Goal: Task Accomplishment & Management: Use online tool/utility

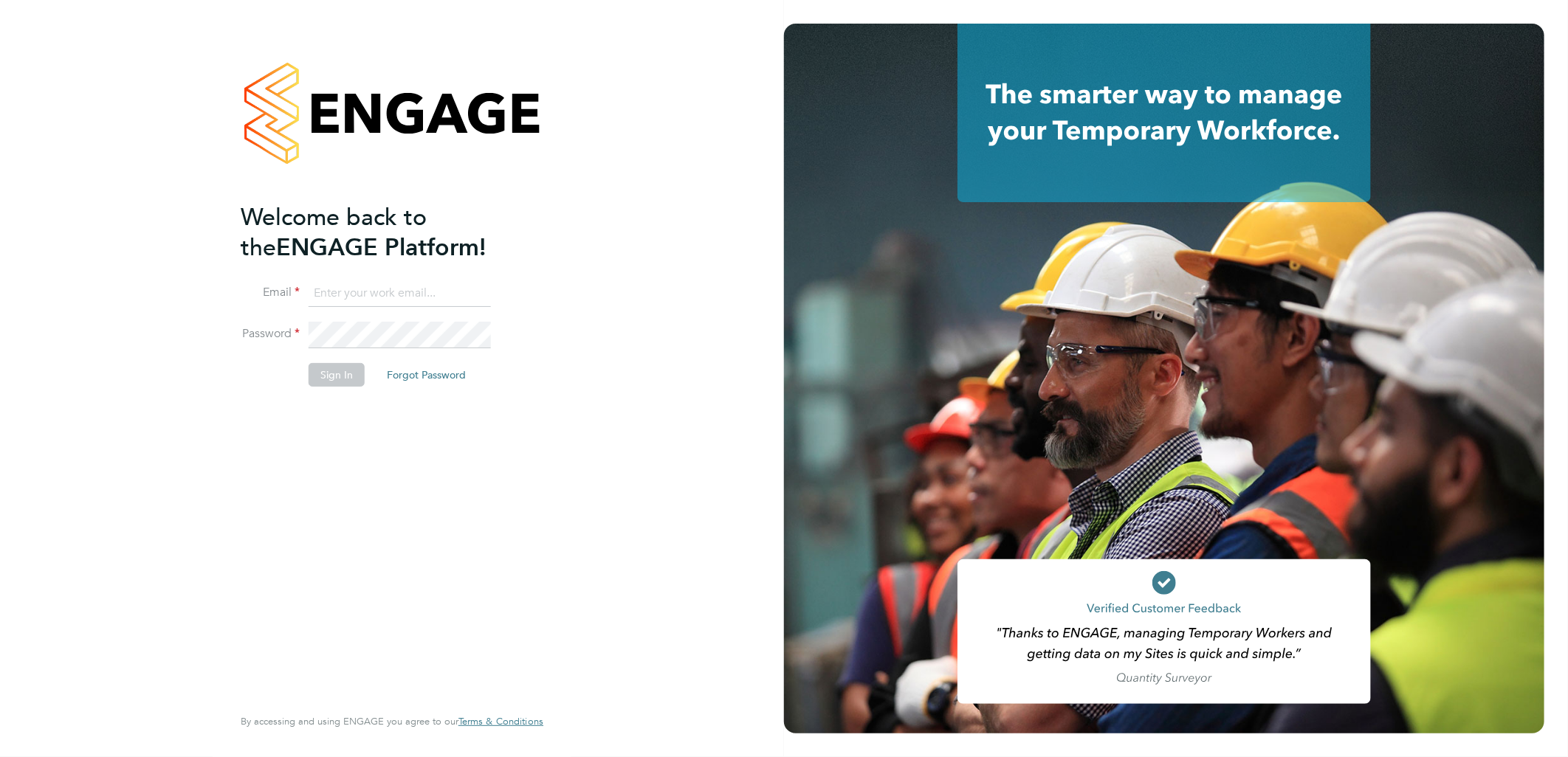
type input "[PERSON_NAME][EMAIL_ADDRESS][PERSON_NAME][DOMAIN_NAME]"
drag, startPoint x: 334, startPoint y: 363, endPoint x: 331, endPoint y: 378, distance: 15.3
click at [336, 363] on button "Sign In" at bounding box center [336, 375] width 56 height 24
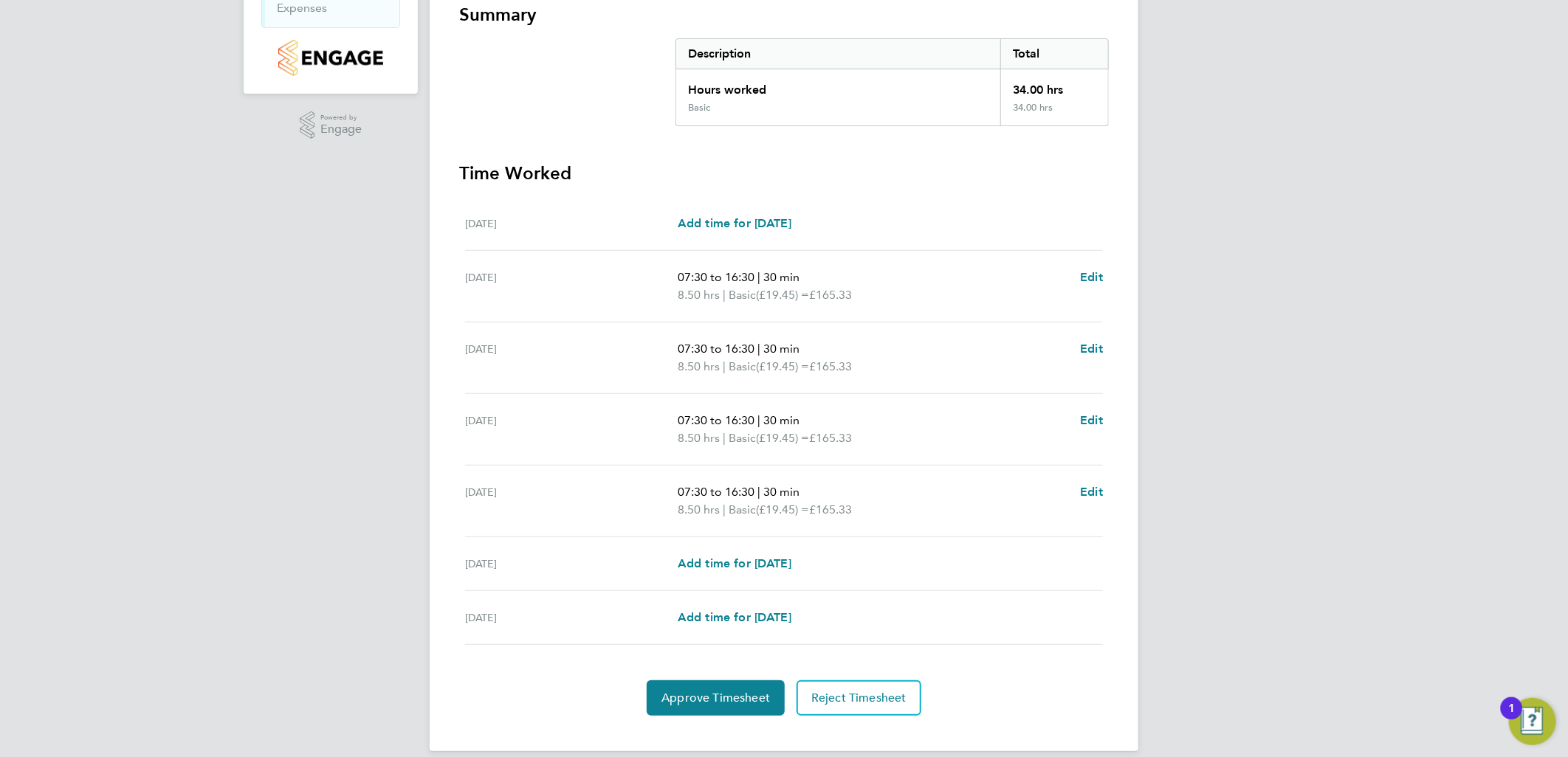
scroll to position [289, 0]
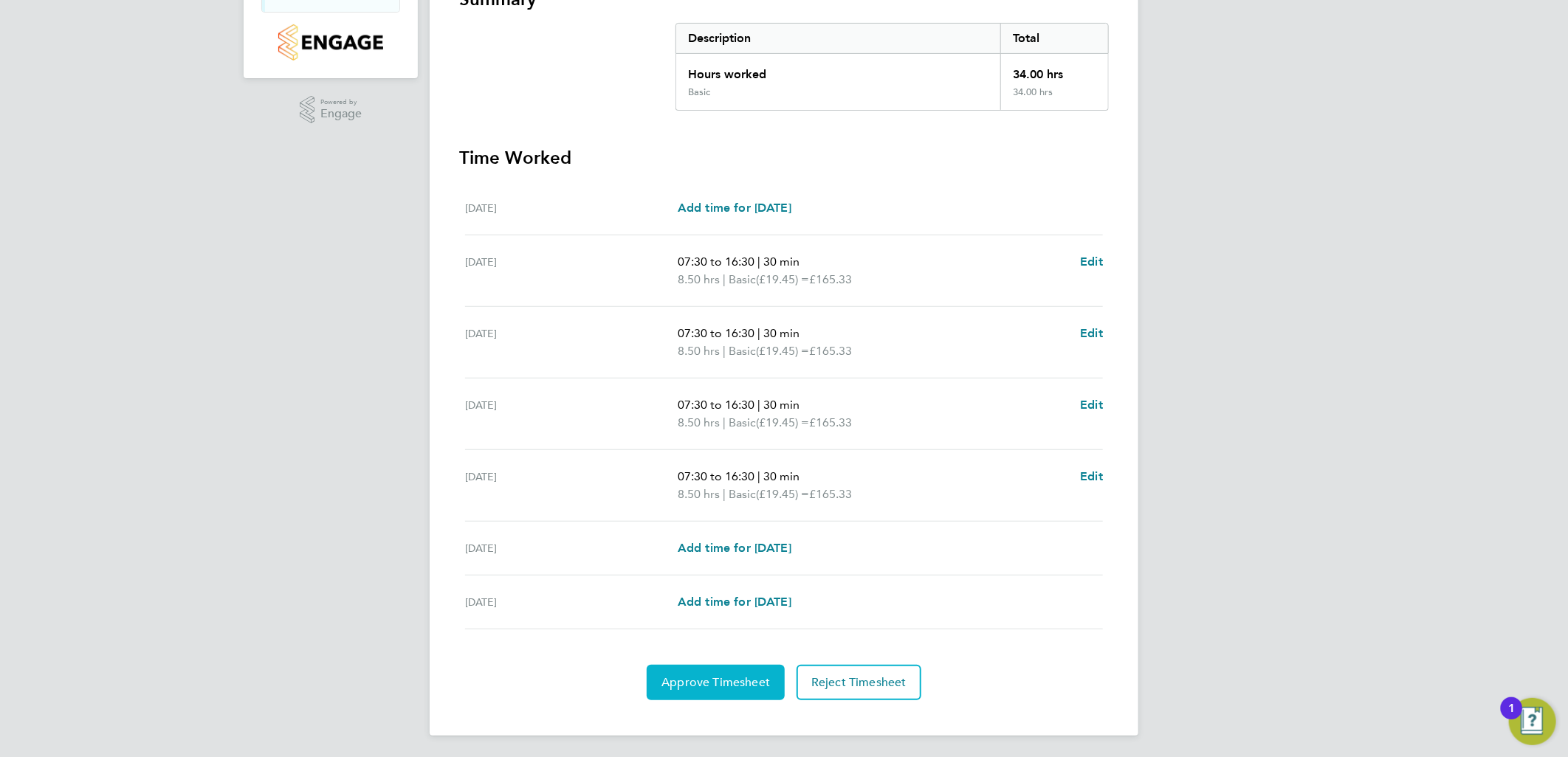
click at [707, 666] on button "Approve Timesheet" at bounding box center [716, 683] width 138 height 36
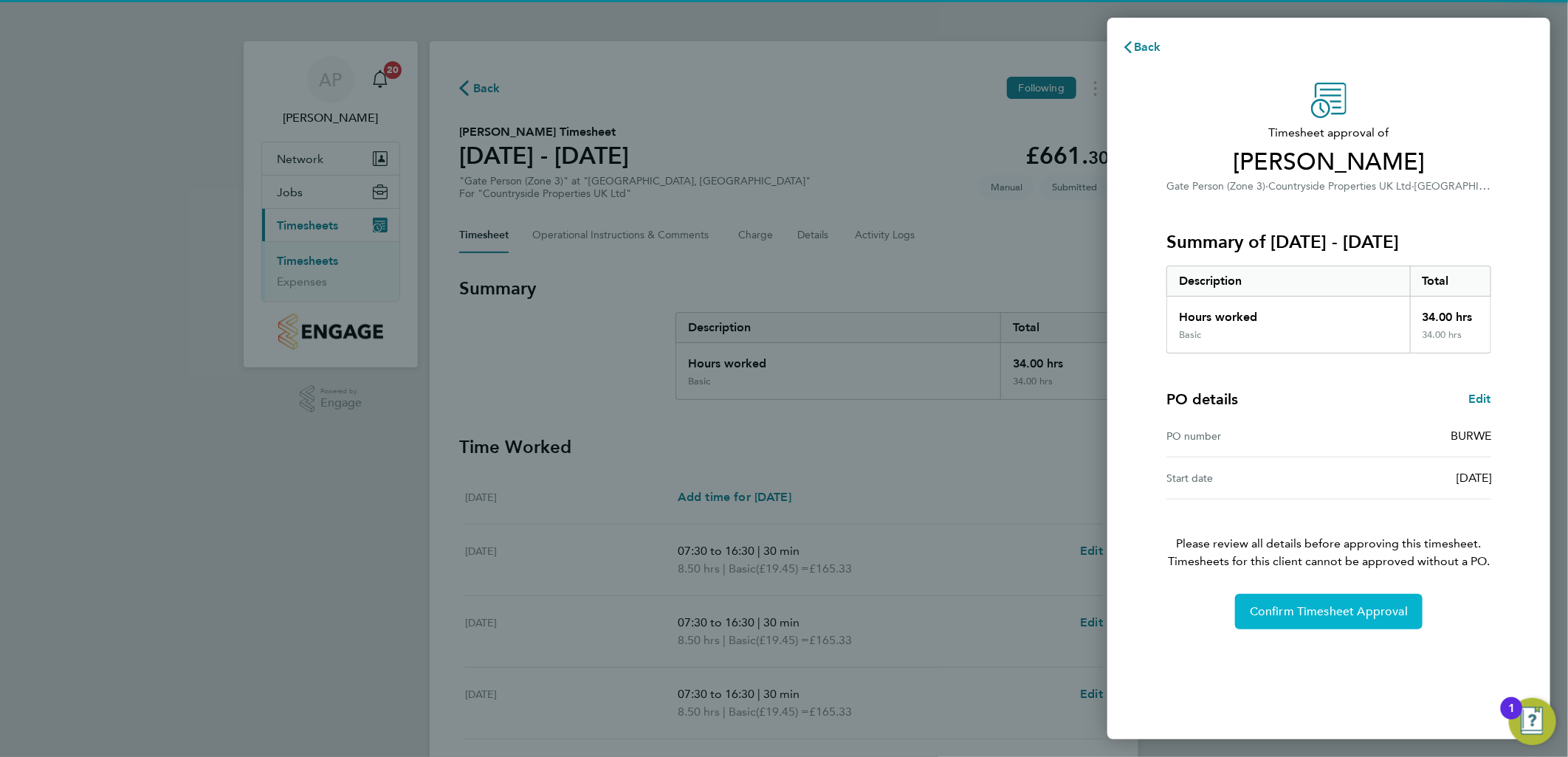
click at [1329, 619] on button "Confirm Timesheet Approval" at bounding box center [1328, 612] width 188 height 36
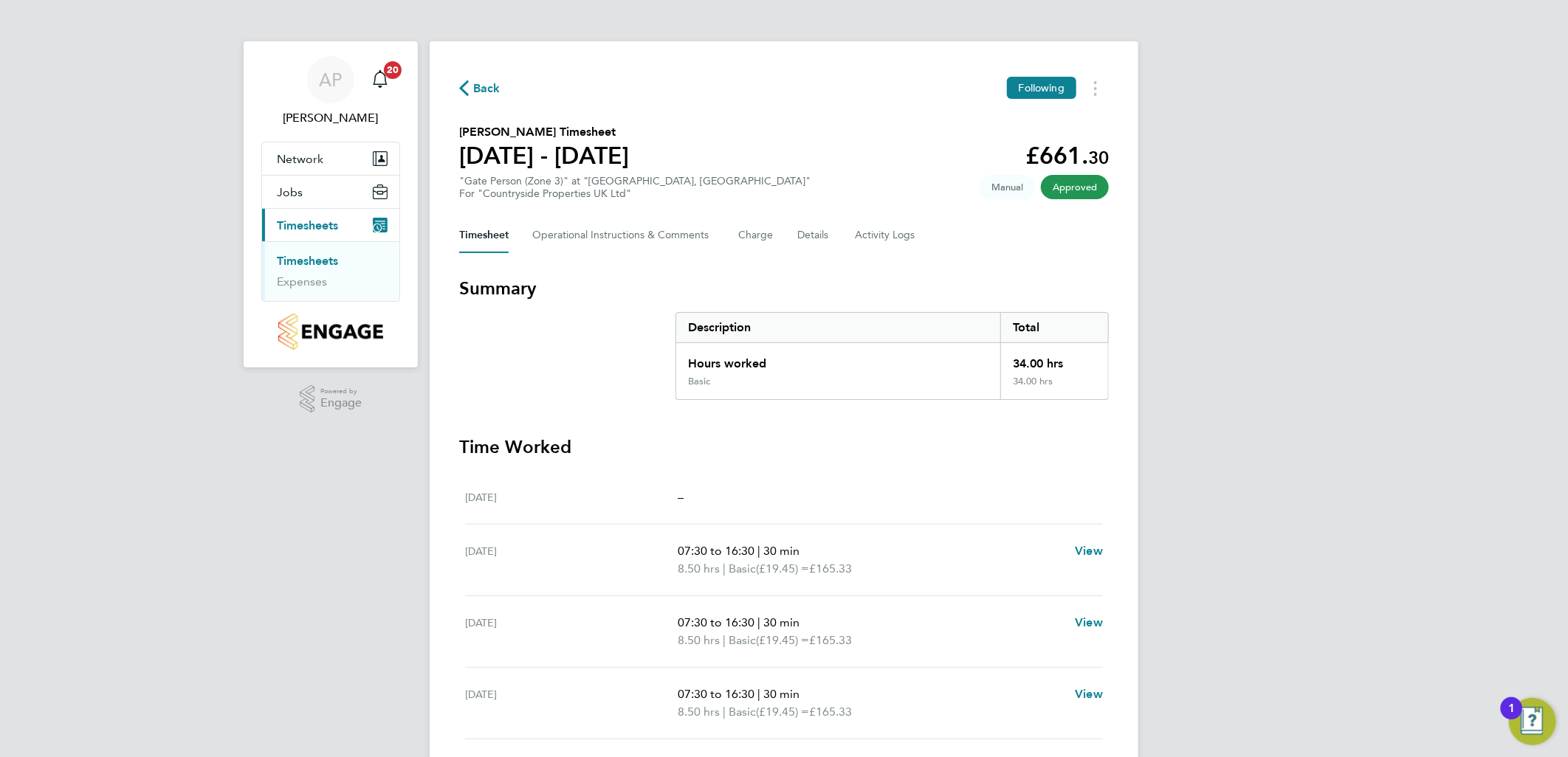
click at [329, 259] on link "Timesheets" at bounding box center [307, 260] width 61 height 14
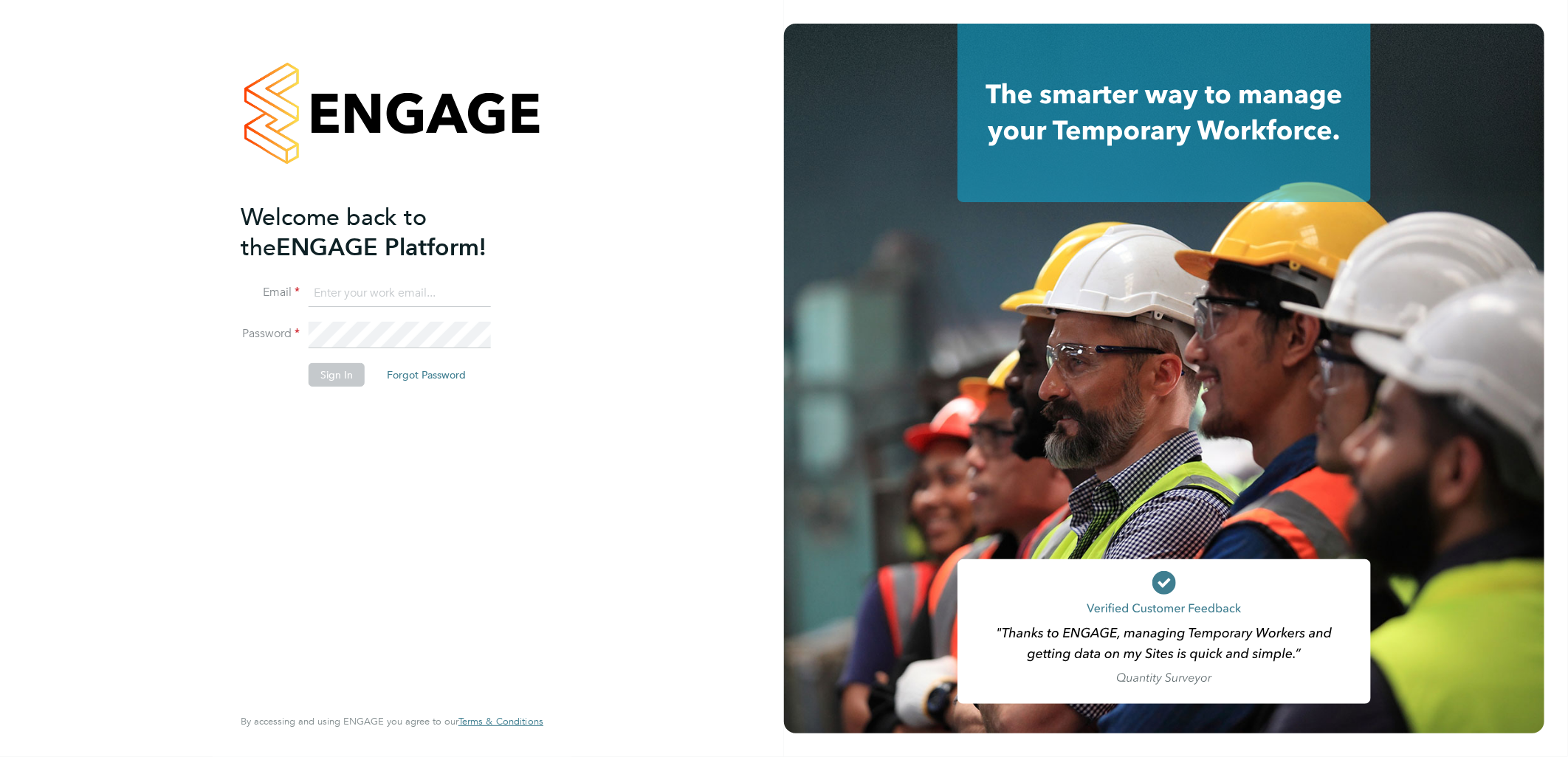
type input "[PERSON_NAME][EMAIL_ADDRESS][PERSON_NAME][DOMAIN_NAME]"
click at [355, 377] on button "Sign In" at bounding box center [336, 375] width 56 height 24
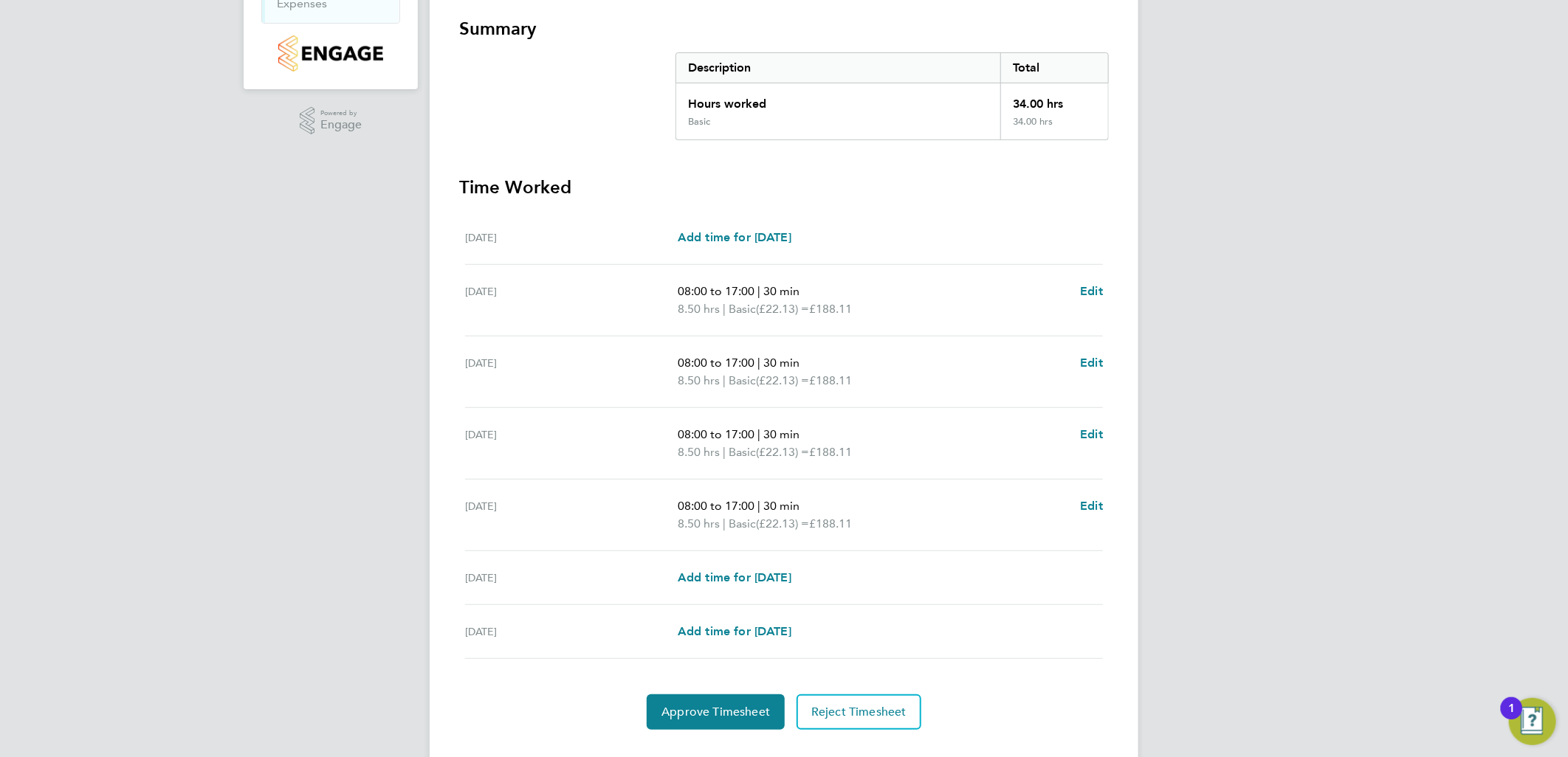
scroll to position [289, 0]
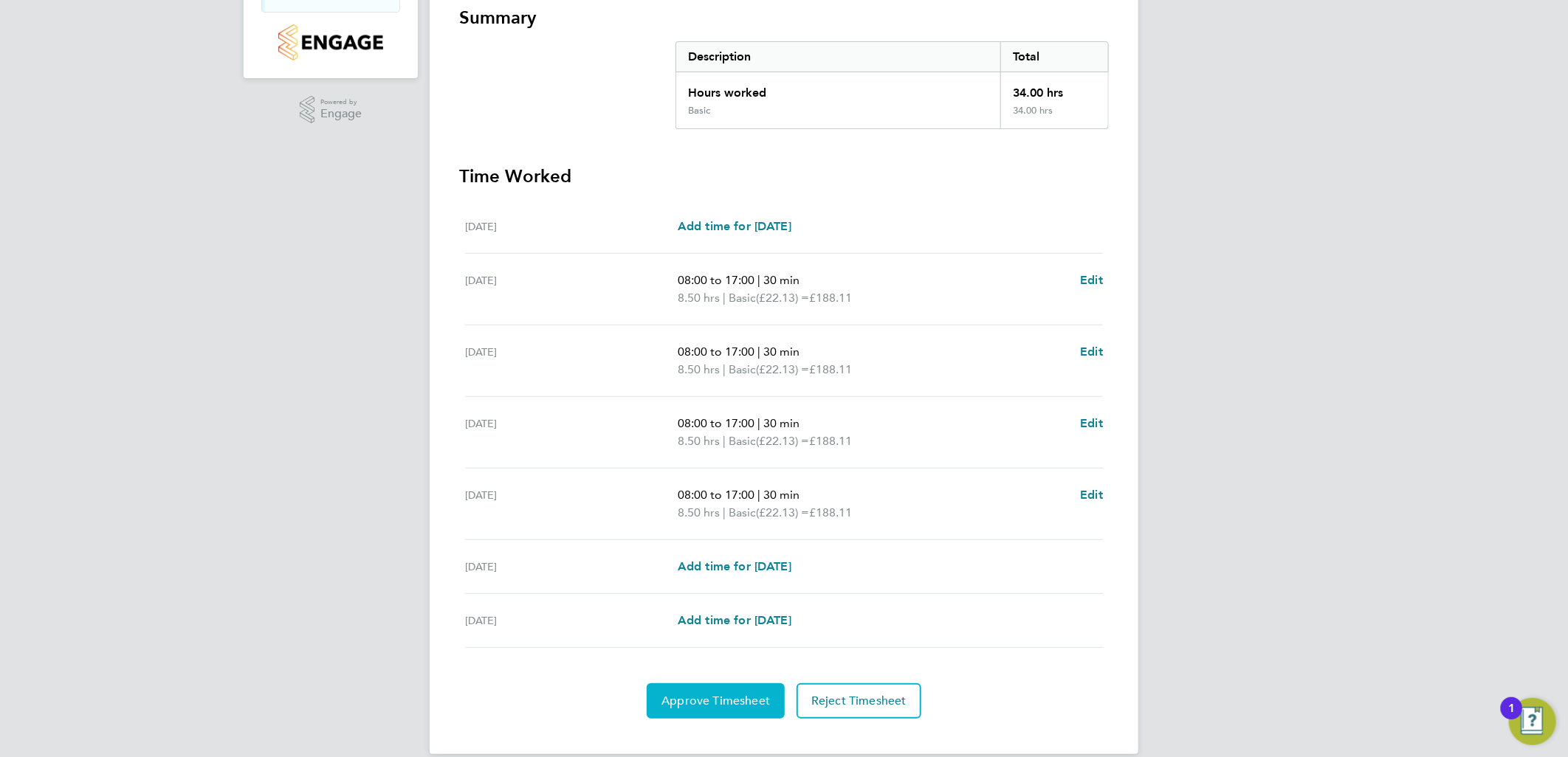
click at [726, 694] on span "Approve Timesheet" at bounding box center [715, 701] width 108 height 15
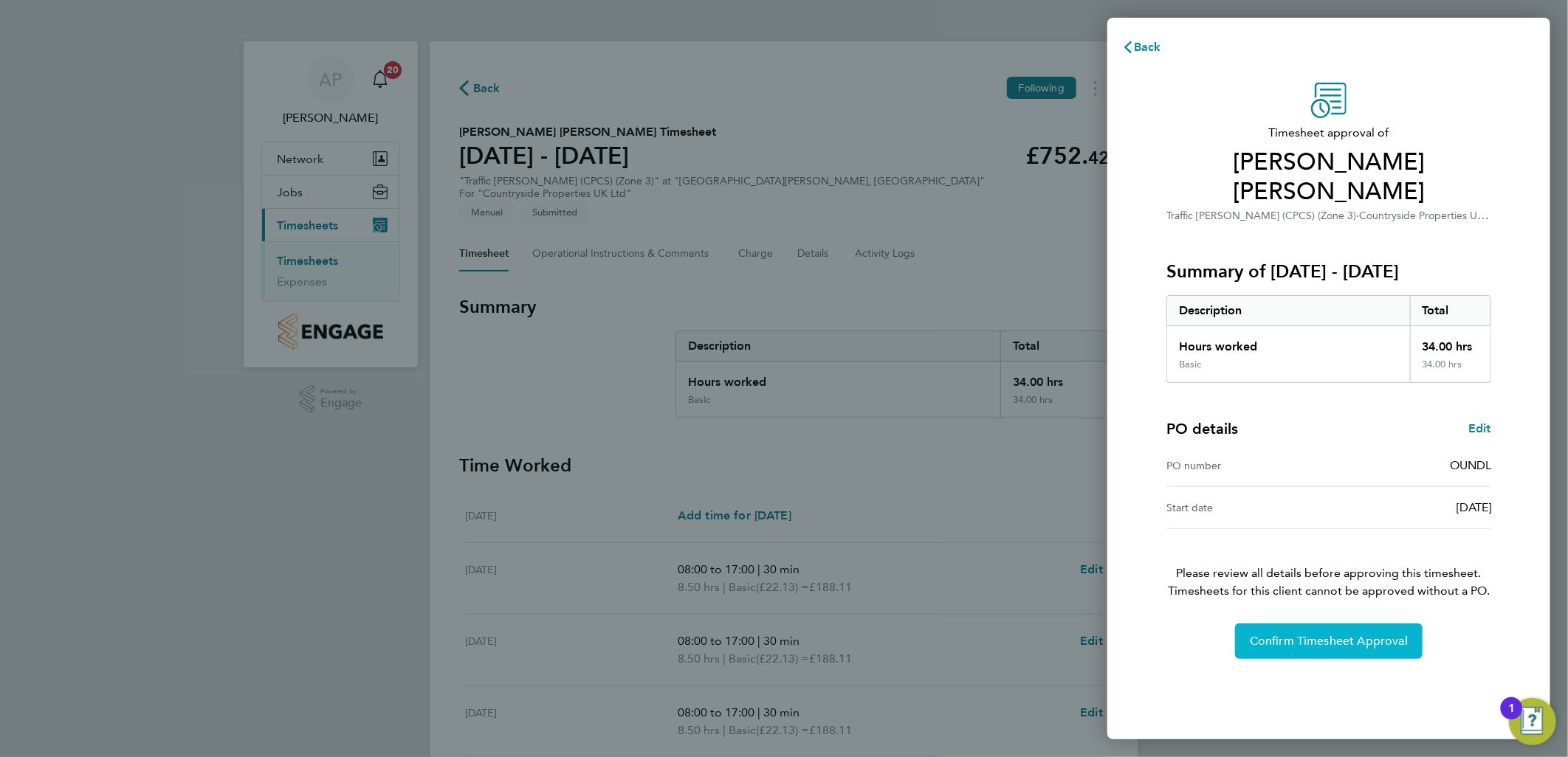
click at [1271, 624] on button "Confirm Timesheet Approval" at bounding box center [1328, 642] width 188 height 36
